Goal: Task Accomplishment & Management: Manage account settings

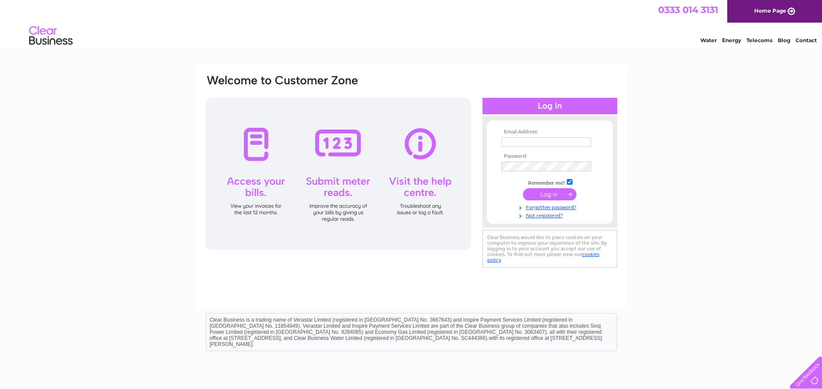
type input "cheryl@rjsimpson.co.uk"
click at [539, 195] on input "submit" at bounding box center [549, 194] width 53 height 12
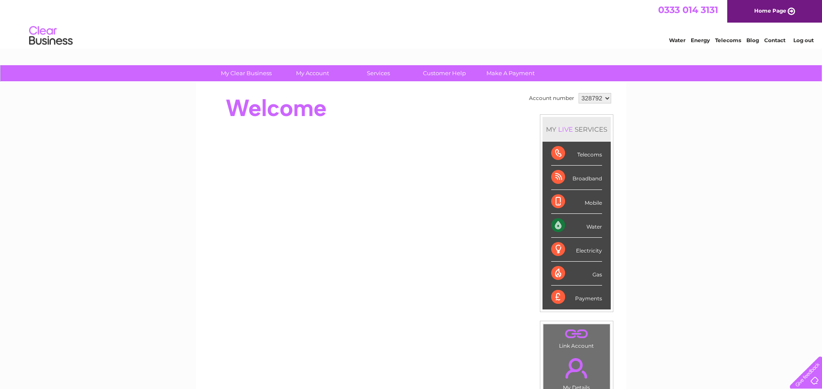
click at [588, 97] on select "328792 426517 429084 917735" at bounding box center [595, 98] width 33 height 10
select select "426517"
click at [579, 93] on select "328792 426517 429084 917735" at bounding box center [595, 98] width 33 height 10
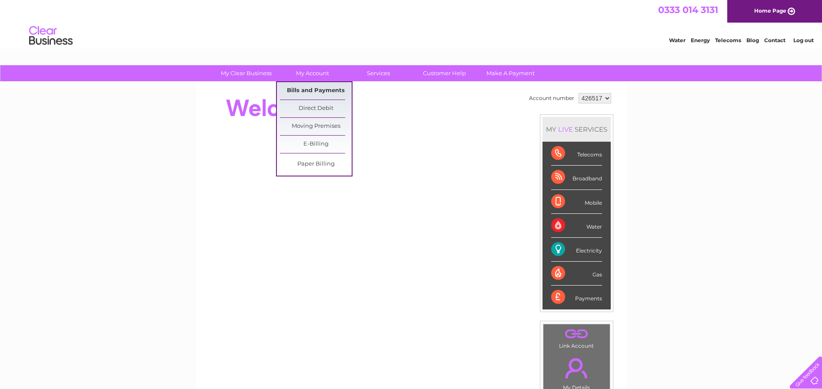
click at [314, 88] on link "Bills and Payments" at bounding box center [316, 90] width 72 height 17
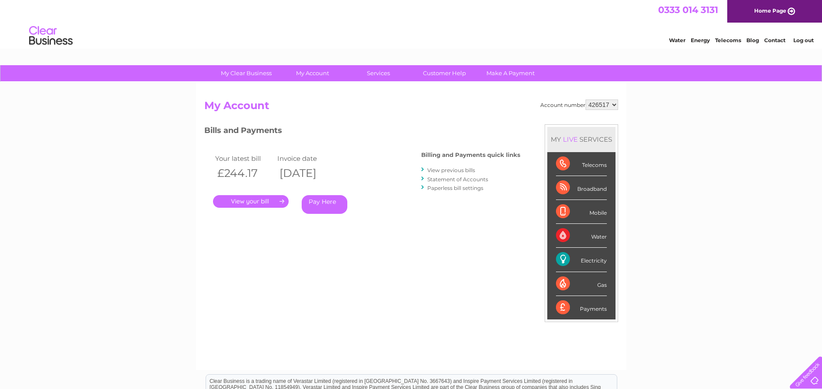
click at [253, 201] on link "." at bounding box center [251, 201] width 76 height 13
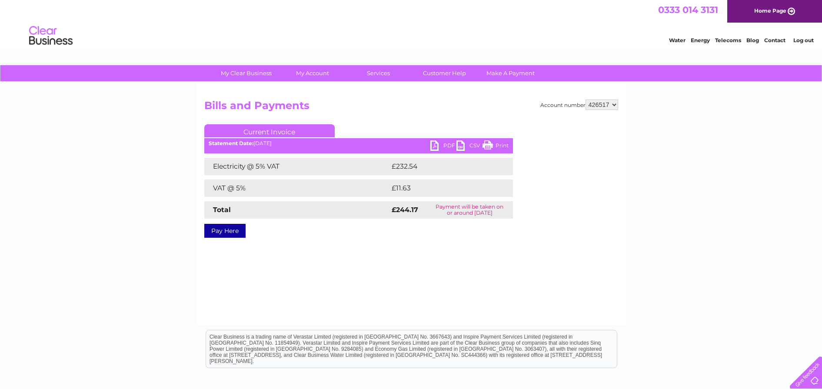
click at [612, 103] on select "328792 426517 429084 917735" at bounding box center [602, 105] width 33 height 10
select select "429084"
click at [586, 100] on select "328792 426517 429084 917735" at bounding box center [602, 105] width 33 height 10
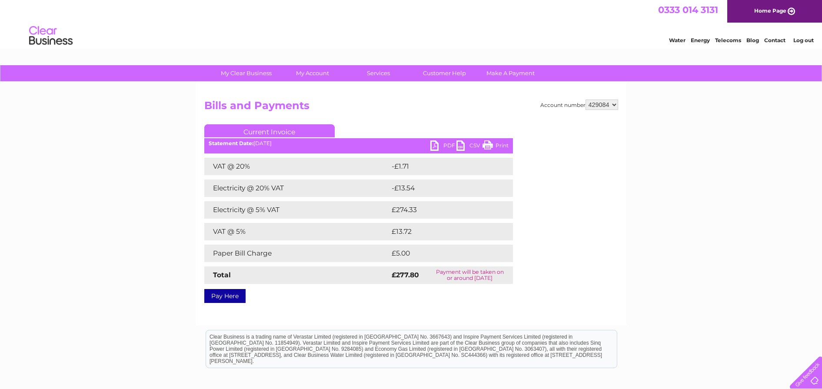
click at [599, 107] on select "328792 426517 429084 917735" at bounding box center [602, 105] width 33 height 10
select select "917735"
click at [586, 100] on select "328792 426517 429084 917735" at bounding box center [602, 105] width 33 height 10
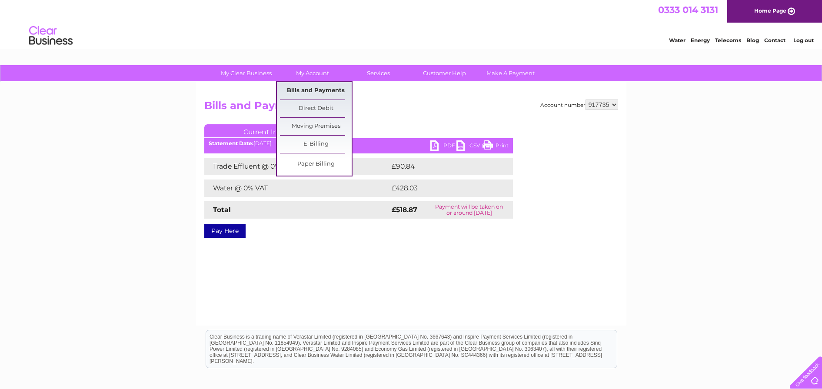
click at [309, 95] on link "Bills and Payments" at bounding box center [316, 90] width 72 height 17
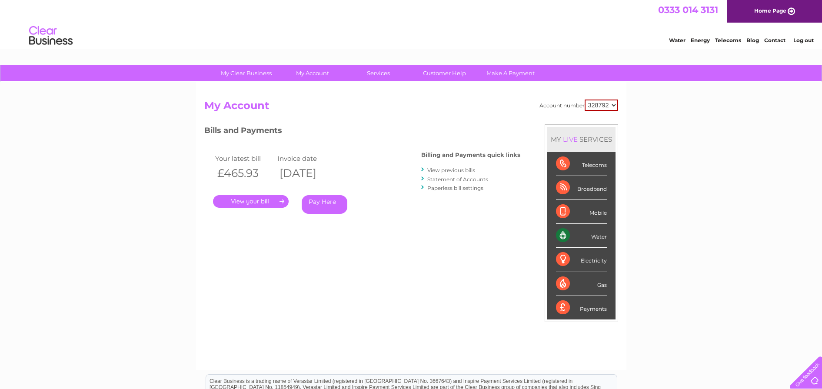
click at [437, 169] on link "View previous bills" at bounding box center [451, 170] width 48 height 7
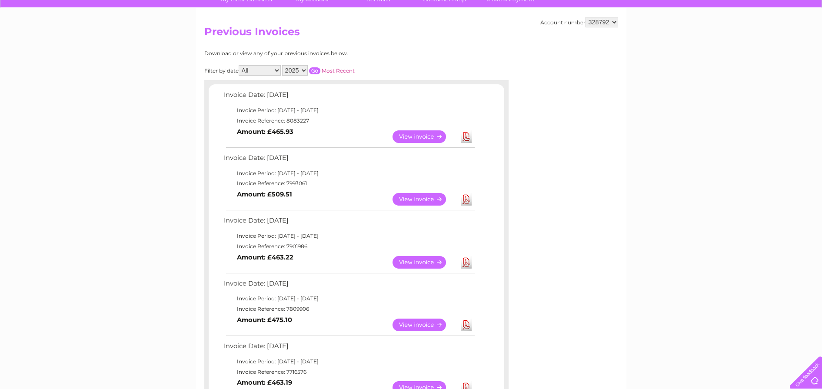
scroll to position [73, 0]
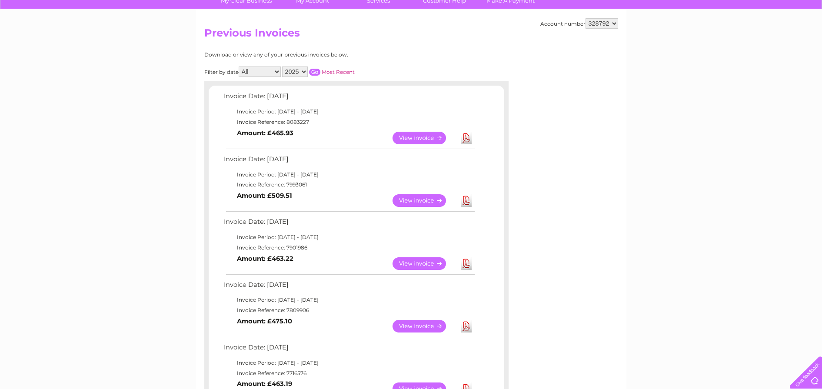
click at [280, 142] on td "View Download Amount: £465.93" at bounding box center [349, 137] width 254 height 21
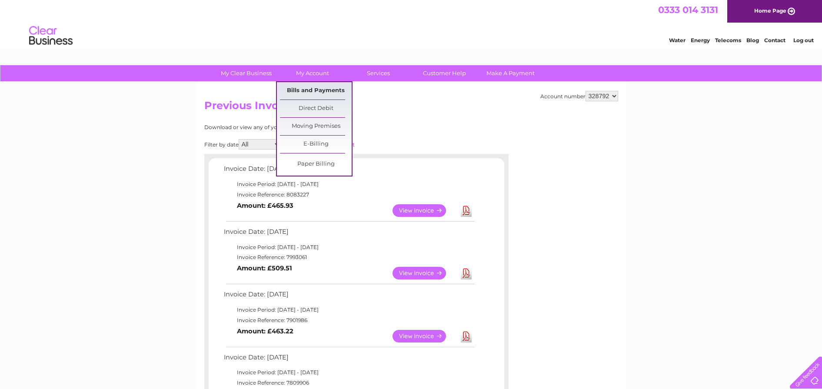
click at [310, 90] on link "Bills and Payments" at bounding box center [316, 90] width 72 height 17
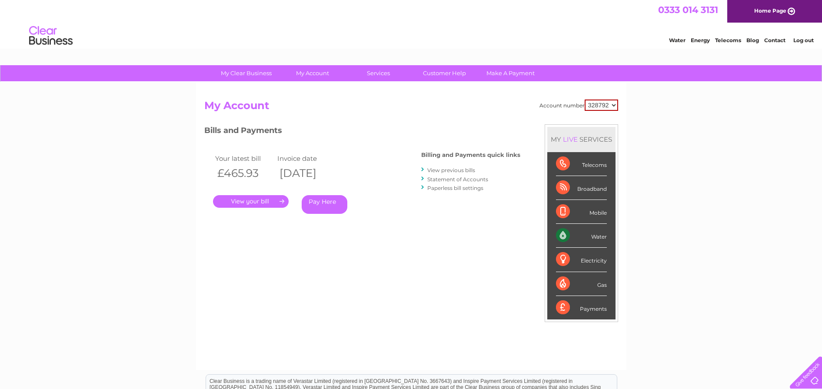
click at [272, 202] on link "." at bounding box center [251, 201] width 76 height 13
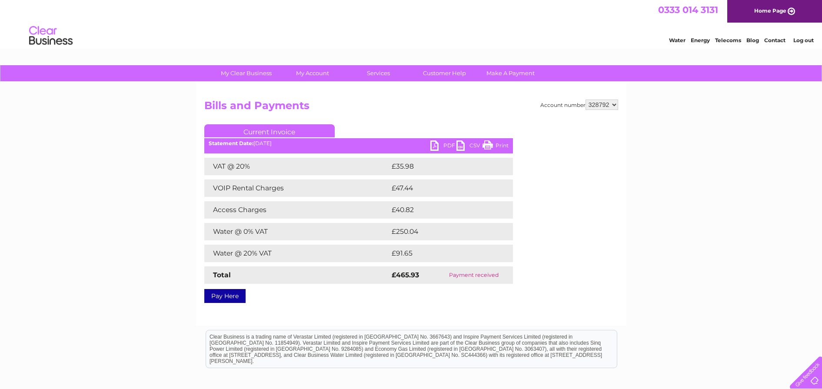
click at [439, 145] on link "PDF" at bounding box center [443, 146] width 26 height 13
